Goal: Navigation & Orientation: Find specific page/section

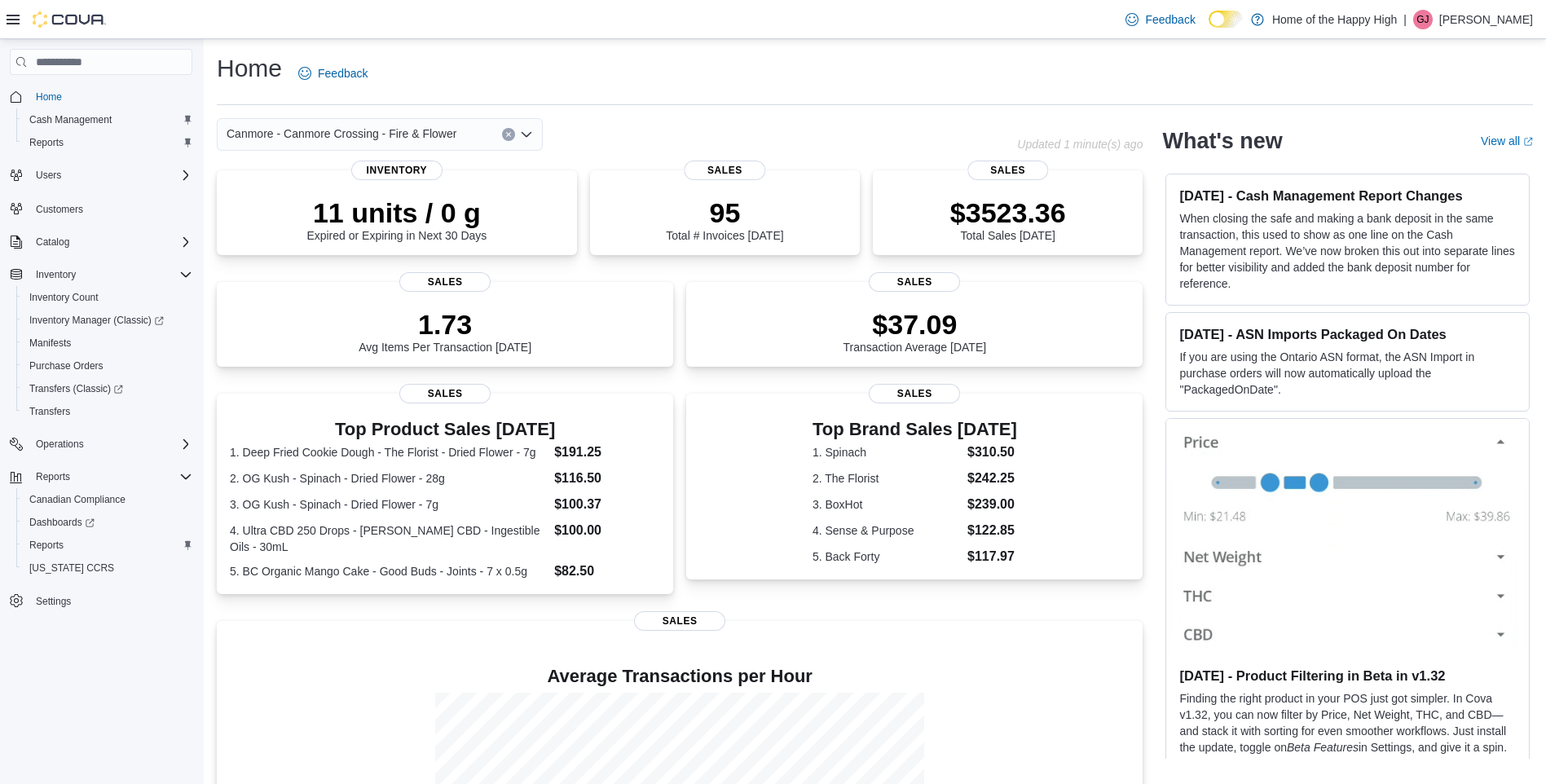
click at [1493, 30] on div "Feedback Dark Mode Home of the Happy High | GJ Gavin Jaques" at bounding box center [1326, 19] width 414 height 33
click at [1504, 33] on div "Feedback Dark Mode Home of the Happy High | GJ Gavin Jaques" at bounding box center [1326, 19] width 414 height 33
click at [1481, 22] on p "Gavin Jaques" at bounding box center [1486, 19] width 94 height 19
click at [1454, 168] on button "Sign Out" at bounding box center [1451, 160] width 150 height 26
